Goal: Task Accomplishment & Management: Manage account settings

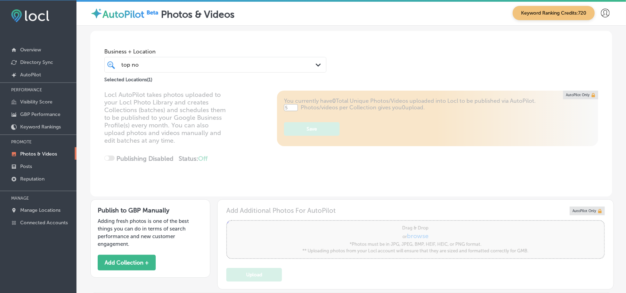
scroll to position [263, 0]
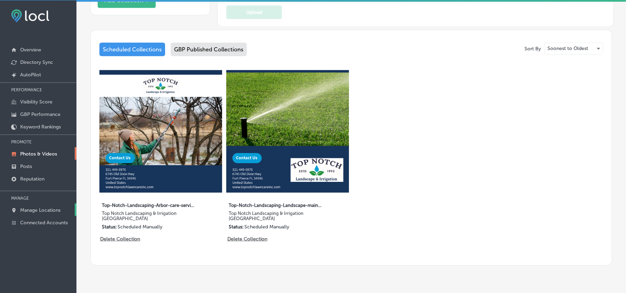
click at [41, 210] on p "Manage Locations" at bounding box center [40, 210] width 40 height 6
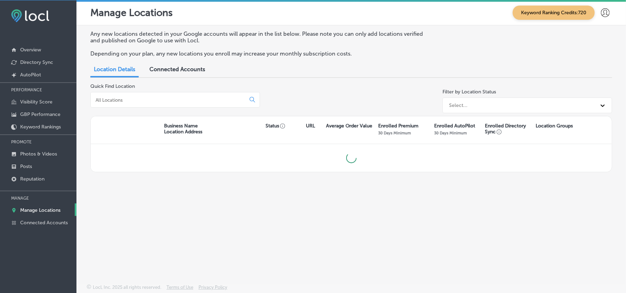
click at [147, 99] on input at bounding box center [169, 100] width 149 height 6
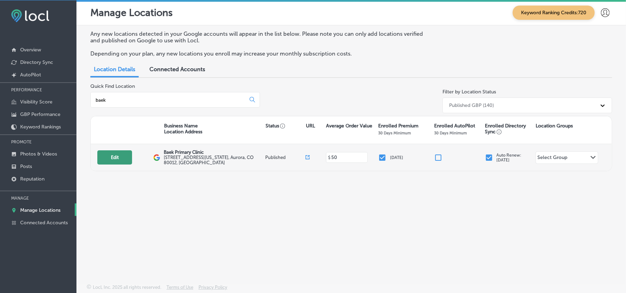
type input "baek"
click at [106, 158] on button "Edit" at bounding box center [114, 157] width 35 height 14
select select "US"
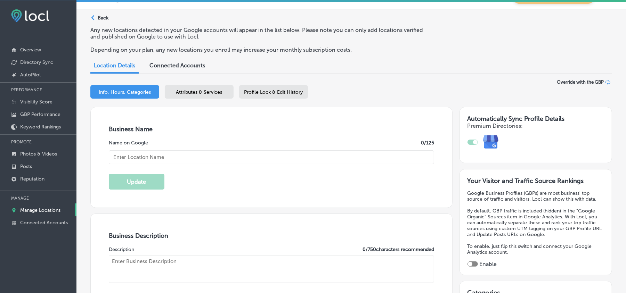
type input "Baek Primary Clinic"
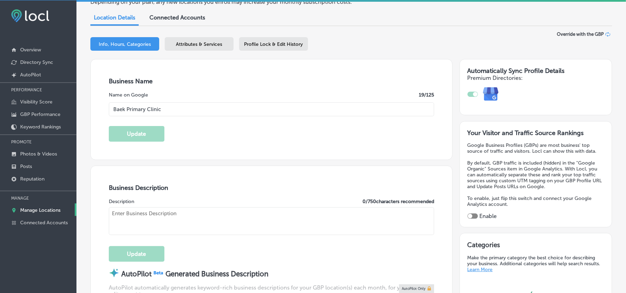
type input "[PHONE_NUMBER]"
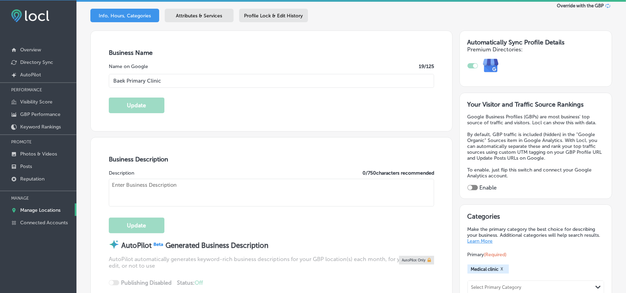
type input "[URL][DOMAIN_NAME]"
checkbox input "true"
type textarea "Baek Primary Clinic in [GEOGRAPHIC_DATA], [GEOGRAPHIC_DATA], specializes in man…"
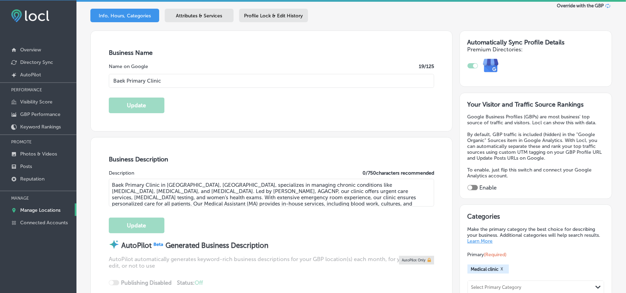
type input "[STREET_ADDRESS][US_STATE]"
type input "Aurora"
type input "80012"
type input "US"
click at [201, 15] on span "Attributes & Services" at bounding box center [199, 16] width 46 height 6
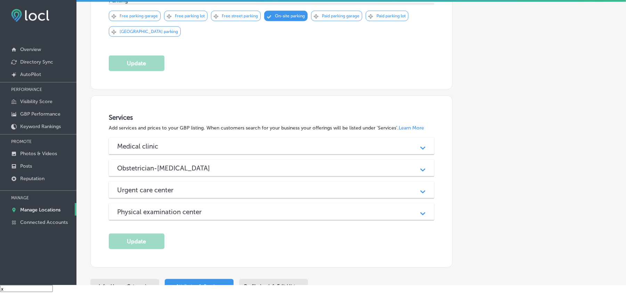
scroll to position [618, 0]
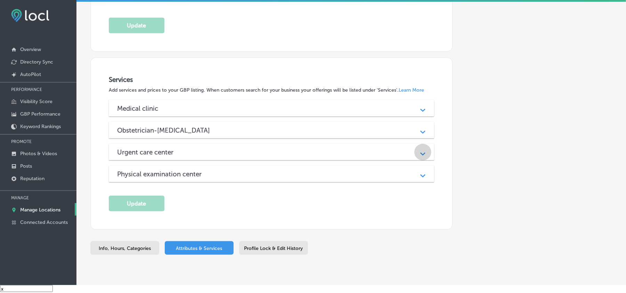
click at [418, 155] on div "Path Created with Sketch." at bounding box center [422, 152] width 9 height 9
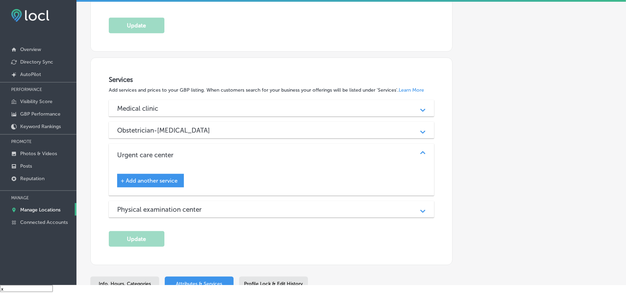
click at [331, 247] on div "Services Add services and prices to your GBP listing. When customers search for…" at bounding box center [271, 161] width 325 height 171
click at [341, 242] on div "Services Add services and prices to your GBP listing. When customers search for…" at bounding box center [271, 161] width 325 height 171
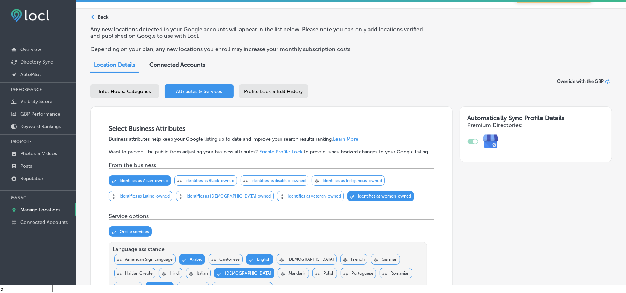
scroll to position [0, 0]
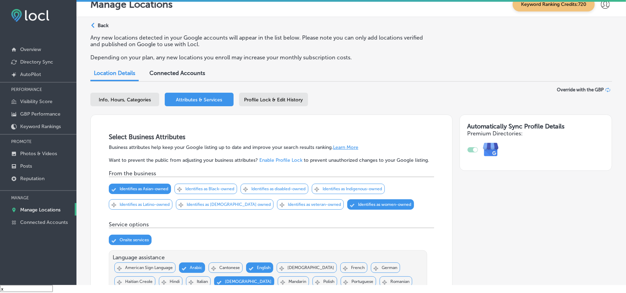
click at [122, 101] on span "Info, Hours, Categories" at bounding box center [125, 100] width 52 height 6
select select "US"
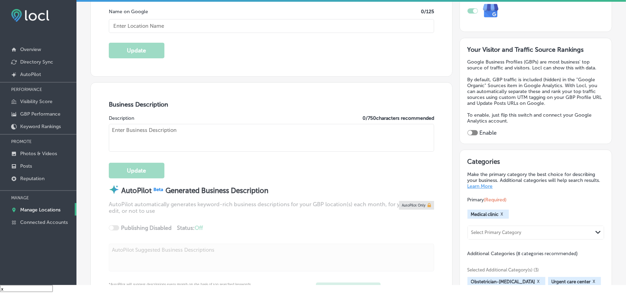
checkbox input "true"
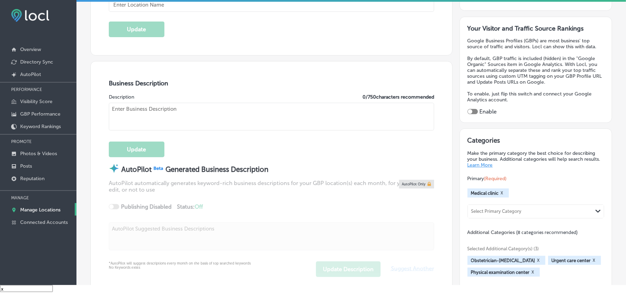
type textarea "Baek Primary Clinic in [GEOGRAPHIC_DATA], [GEOGRAPHIC_DATA], specializes in man…"
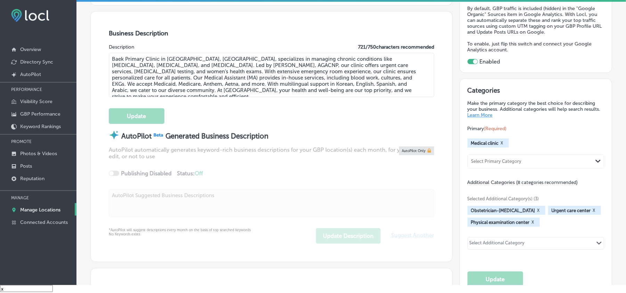
scroll to position [216, 0]
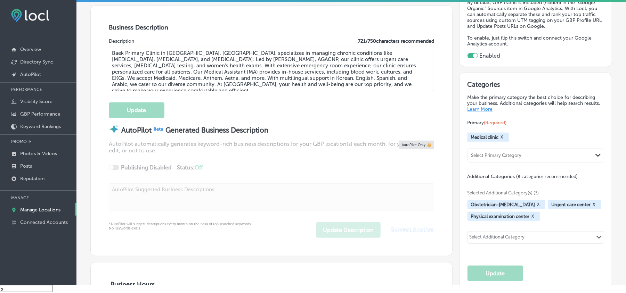
type input "[STREET_ADDRESS][US_STATE]"
type input "Aurora"
type input "80012"
type input "US"
type input "[URL][DOMAIN_NAME]"
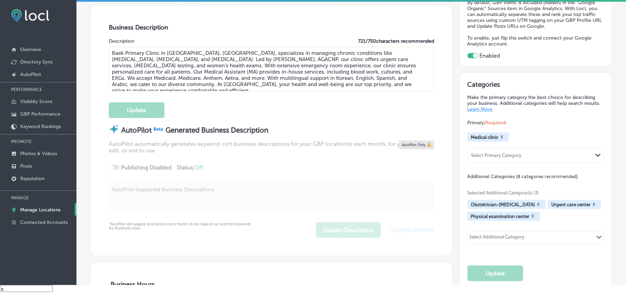
type input "Baek Primary Clinic"
type input "[PHONE_NUMBER]"
click at [590, 205] on button "X" at bounding box center [593, 205] width 7 height 6
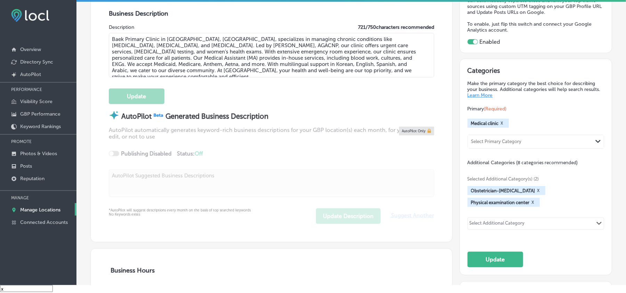
scroll to position [263, 0]
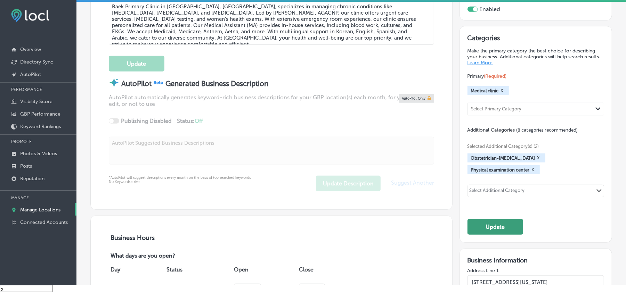
click at [492, 227] on button "Update" at bounding box center [495, 227] width 56 height 16
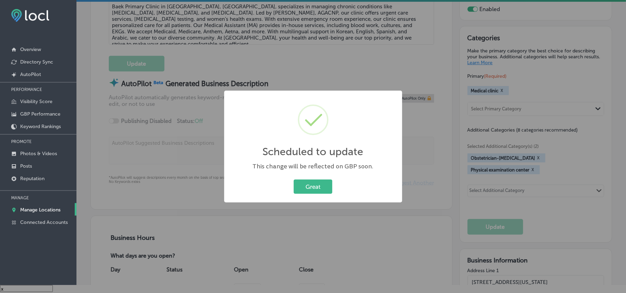
scroll to position [263, 0]
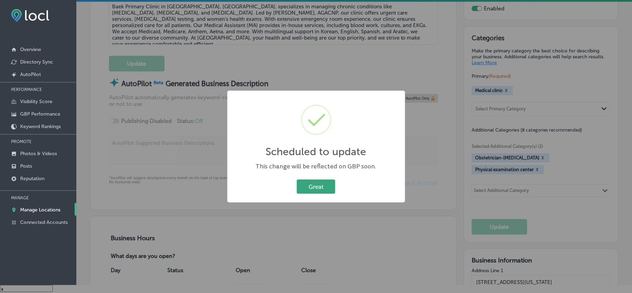
click at [310, 192] on button "Great" at bounding box center [316, 187] width 39 height 14
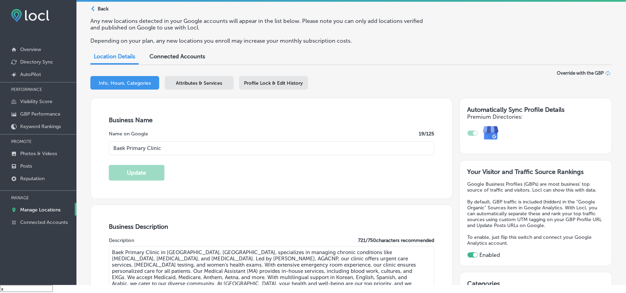
scroll to position [0, 0]
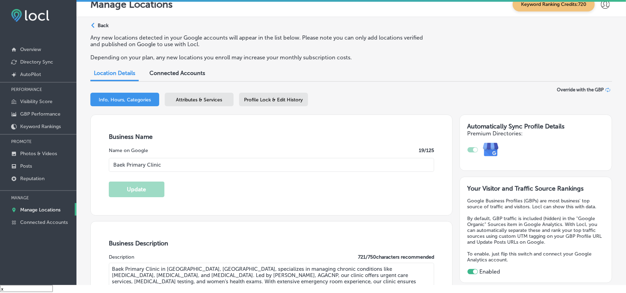
click at [207, 97] on span "Attributes & Services" at bounding box center [199, 100] width 46 height 6
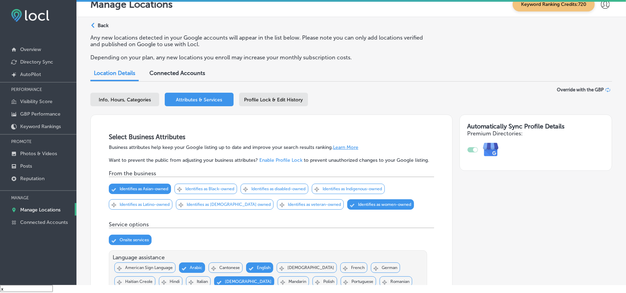
click at [117, 100] on span "Info, Hours, Categories" at bounding box center [125, 100] width 52 height 6
select select "US"
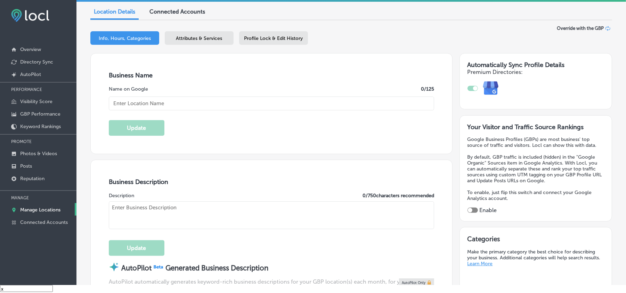
type input "Baek Primary Clinic"
type input "[STREET_ADDRESS][US_STATE]"
type input "Aurora"
type input "80012"
type input "US"
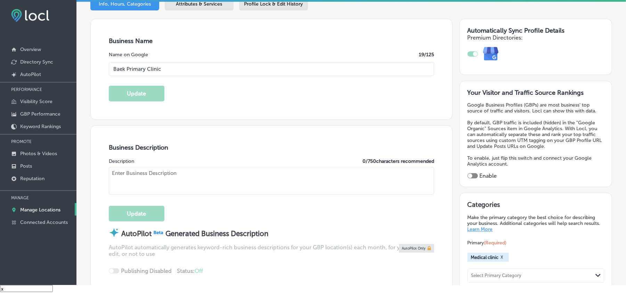
scroll to position [108, 0]
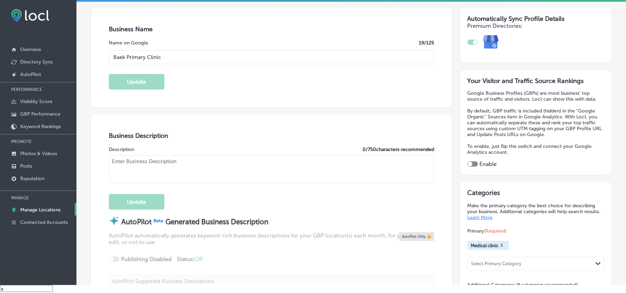
checkbox input "true"
type input "[URL][DOMAIN_NAME]"
type textarea "Baek Primary Clinic in [GEOGRAPHIC_DATA], [GEOGRAPHIC_DATA], specializes in man…"
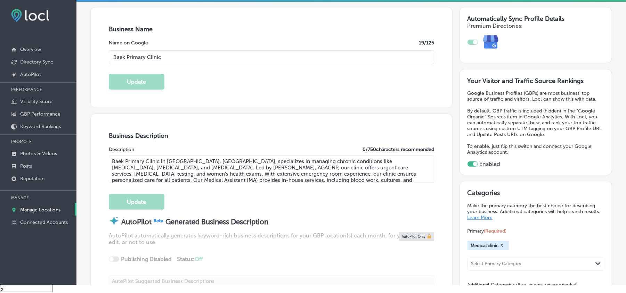
type input "[PHONE_NUMBER]"
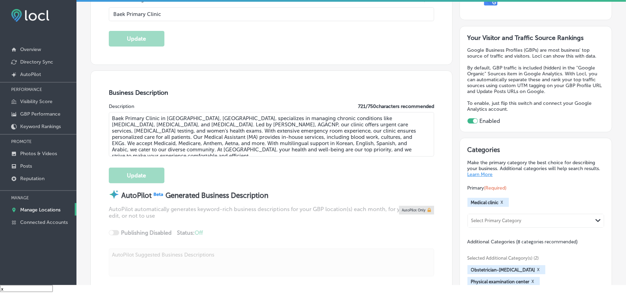
scroll to position [154, 0]
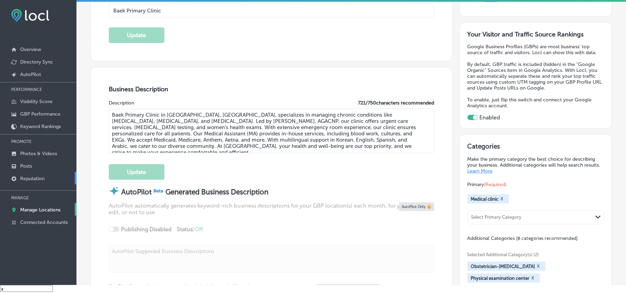
click at [30, 176] on link "Reputation" at bounding box center [38, 178] width 76 height 13
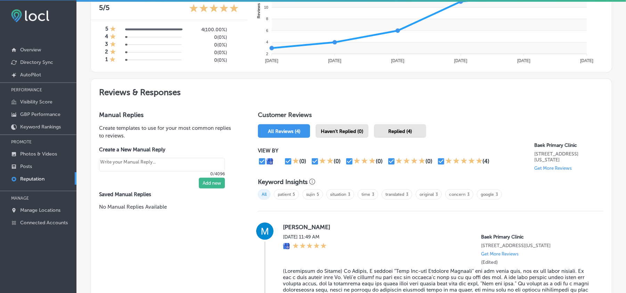
scroll to position [309, 0]
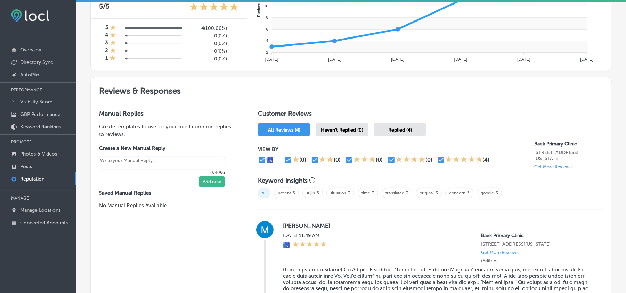
click at [399, 132] on span "Replied (4)" at bounding box center [400, 130] width 24 height 6
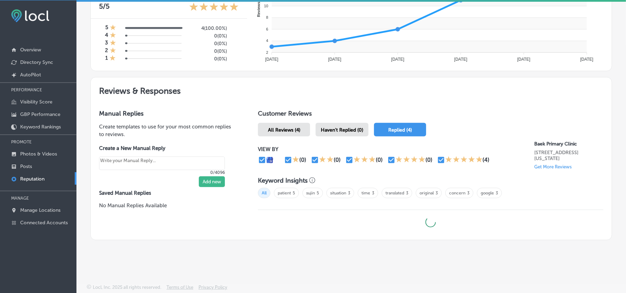
type textarea "x"
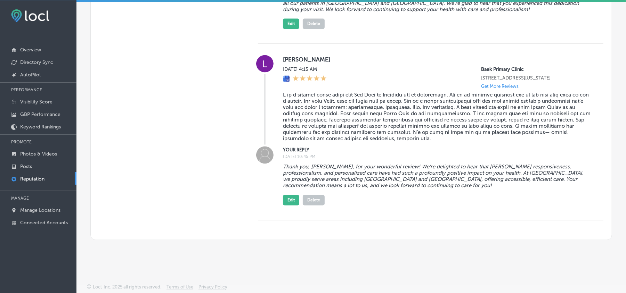
scroll to position [980, 0]
click at [290, 199] on button "Edit" at bounding box center [291, 200] width 16 height 10
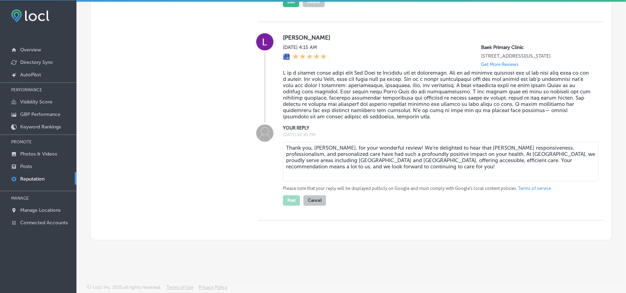
drag, startPoint x: 362, startPoint y: 191, endPoint x: 274, endPoint y: 173, distance: 89.1
click at [274, 173] on div "YOUR REPLY [DATE] 10:45 PM Thank you, [PERSON_NAME], for your wonderful review!…" at bounding box center [430, 164] width 345 height 81
click at [283, 171] on textarea "Thank you, [PERSON_NAME], for your wonderful review! We’re delighted to hear th…" at bounding box center [440, 162] width 315 height 40
drag, startPoint x: 282, startPoint y: 170, endPoint x: 371, endPoint y: 192, distance: 91.7
click at [371, 181] on textarea "Thank you, [PERSON_NAME], for your wonderful review! We’re delighted to hear th…" at bounding box center [440, 162] width 315 height 40
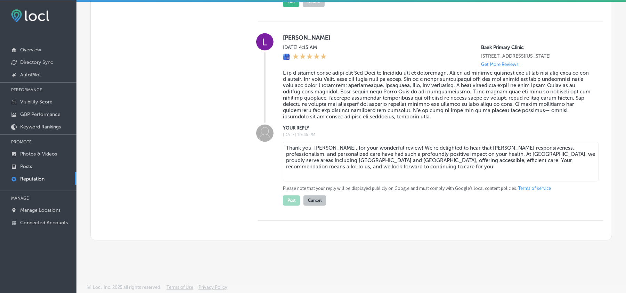
click at [402, 181] on textarea "Thank you, [PERSON_NAME], for your wonderful review! We’re delighted to hear th…" at bounding box center [440, 162] width 315 height 40
drag, startPoint x: 360, startPoint y: 190, endPoint x: 354, endPoint y: 190, distance: 6.6
click at [354, 181] on textarea "Thank you, [PERSON_NAME], for your wonderful review! We’re delighted to hear th…" at bounding box center [440, 162] width 315 height 40
click at [456, 167] on textarea "Thank you, [PERSON_NAME], for your wonderful review! We’re delighted to hear th…" at bounding box center [440, 162] width 315 height 40
drag, startPoint x: 463, startPoint y: 169, endPoint x: 457, endPoint y: 169, distance: 5.9
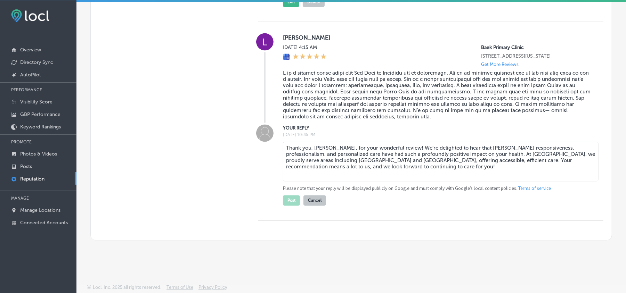
click at [457, 169] on textarea "Thank you, [PERSON_NAME], for your wonderful review! We’re delighted to hear th…" at bounding box center [440, 162] width 315 height 40
type textarea "Thank you, [PERSON_NAME], for your wonderful review! We’re delighted to hear th…"
click at [288, 206] on button "Post" at bounding box center [291, 200] width 17 height 10
type textarea "x"
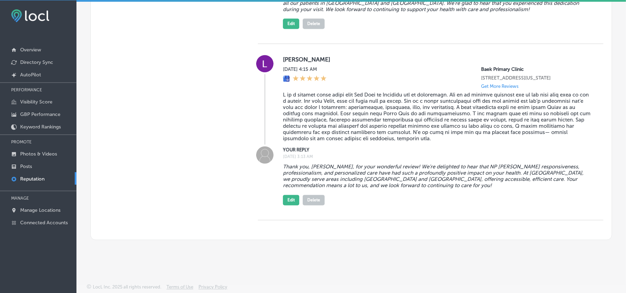
scroll to position [934, 0]
